Goal: Transaction & Acquisition: Register for event/course

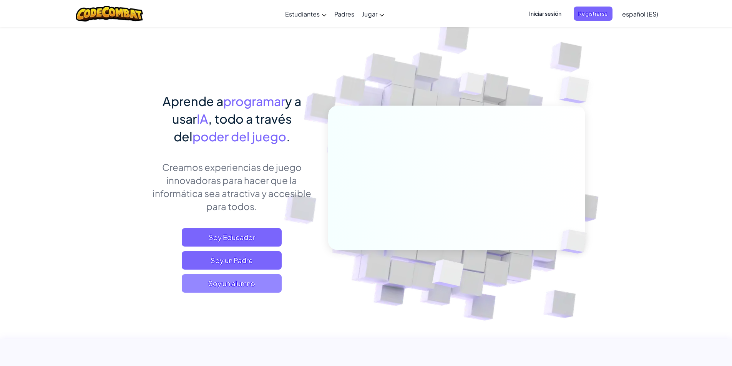
click at [222, 285] on span "Soy un alumno" at bounding box center [232, 283] width 100 height 18
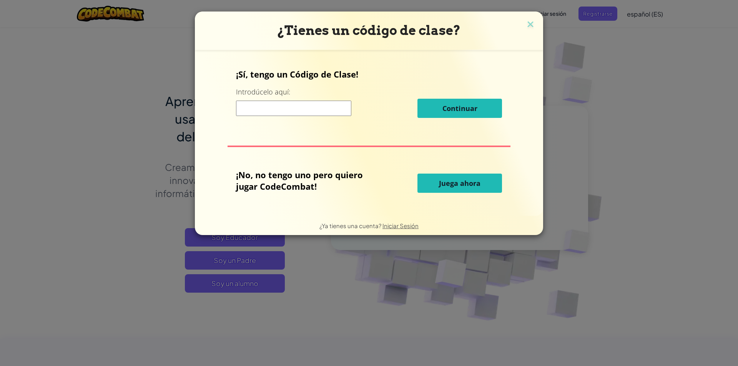
click at [288, 107] on input at bounding box center [293, 108] width 115 height 15
type input "boatnamehappy"
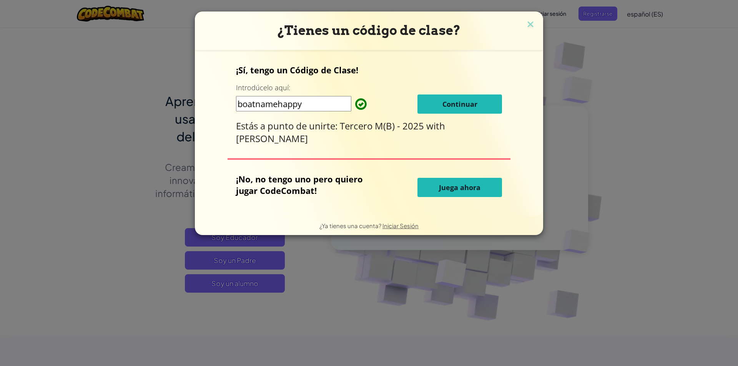
click at [443, 105] on span "Continuar" at bounding box center [459, 104] width 35 height 9
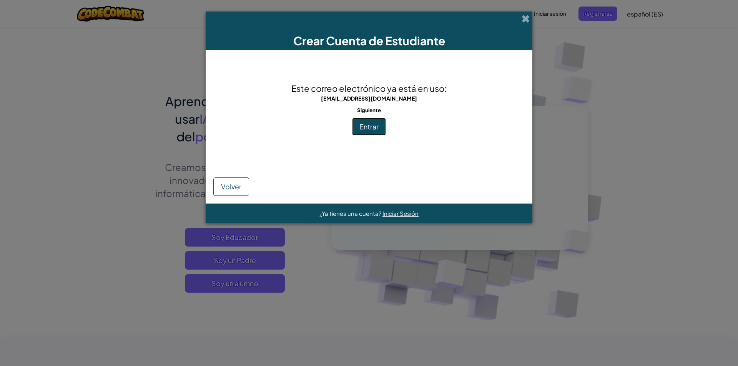
click at [363, 123] on span "Entrar" at bounding box center [368, 126] width 19 height 9
